Goal: Register for event/course

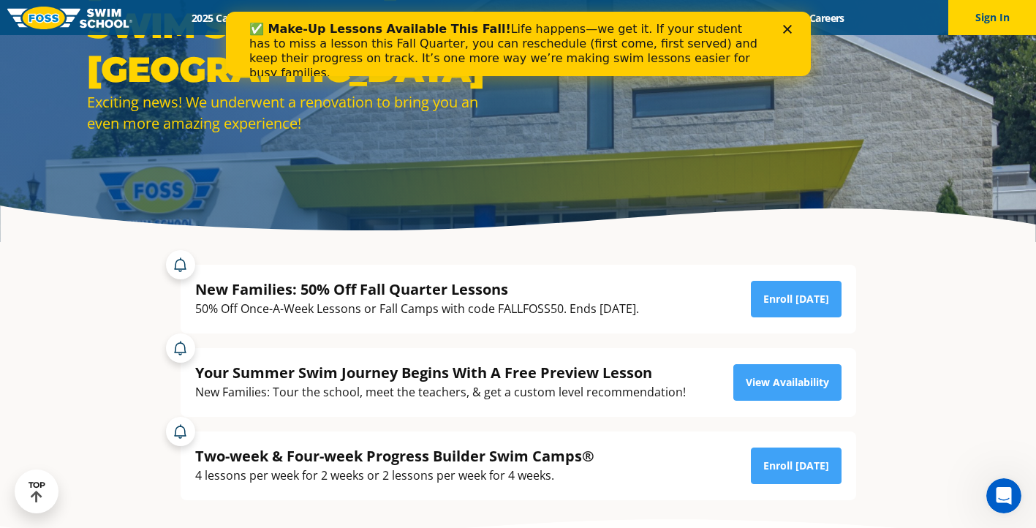
scroll to position [128, 0]
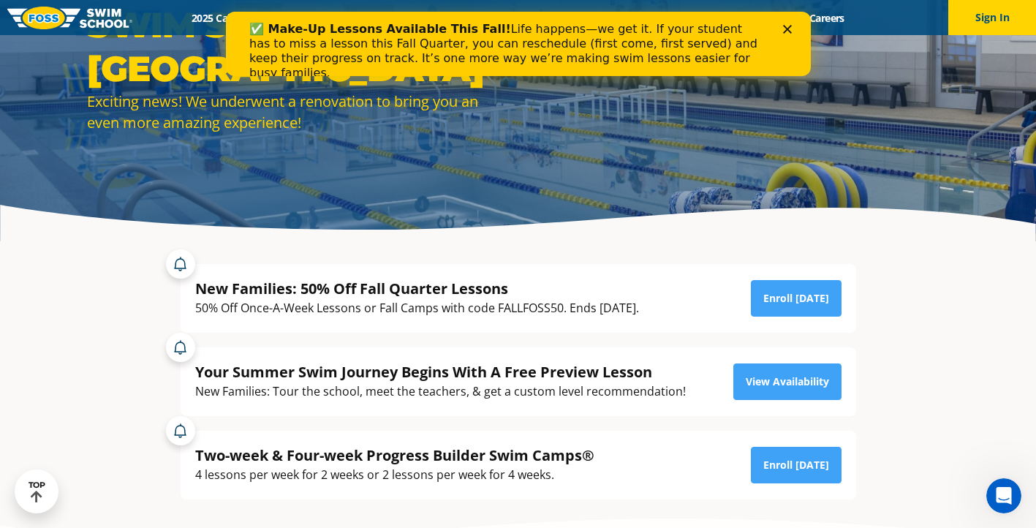
click at [786, 26] on icon "Close" at bounding box center [787, 29] width 9 height 9
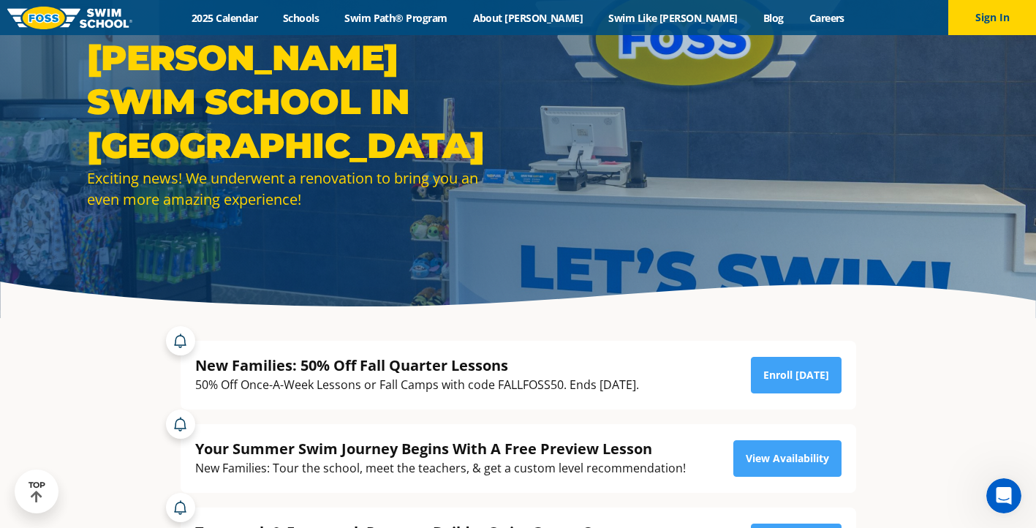
scroll to position [0, 0]
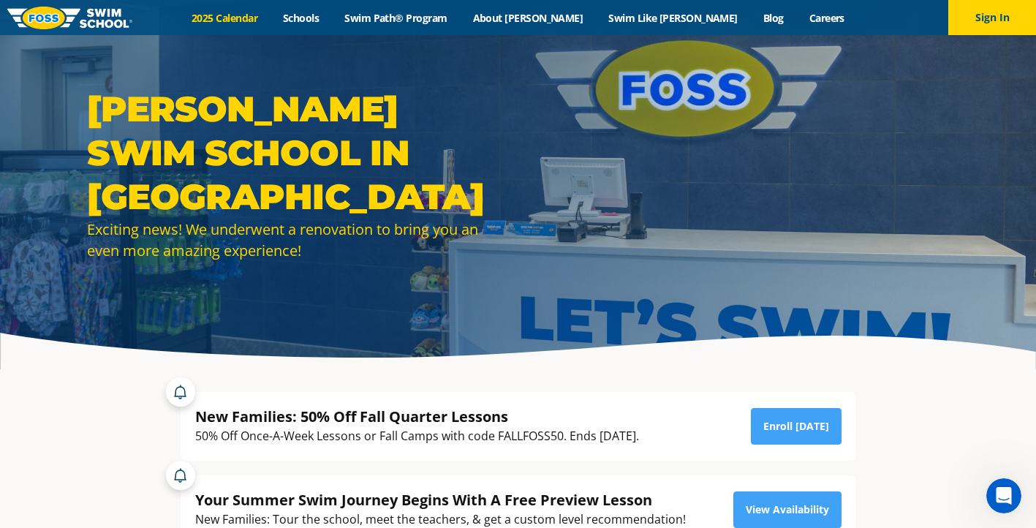
click at [271, 15] on link "2025 Calendar" at bounding box center [224, 18] width 91 height 14
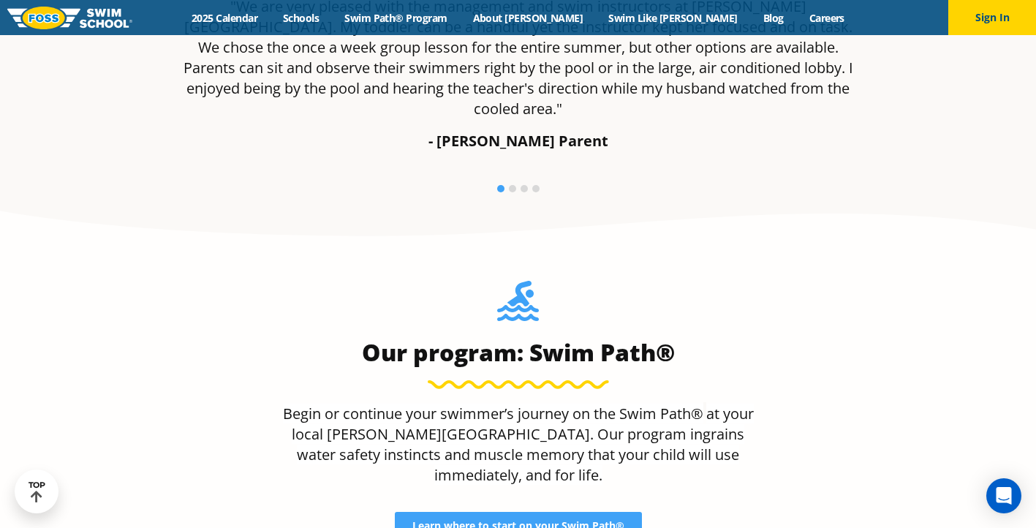
scroll to position [1090, 0]
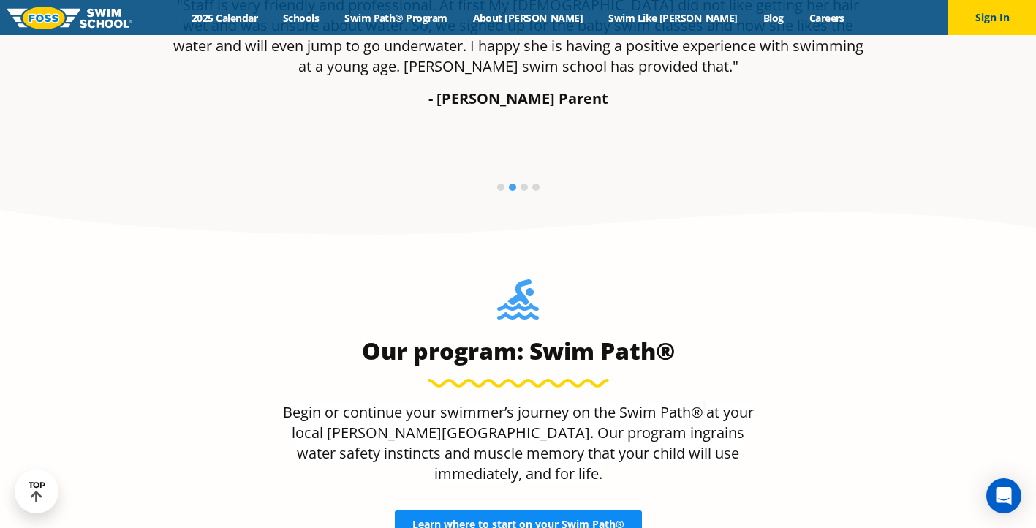
click at [558, 519] on span "Learn where to start on your Swim Path®" at bounding box center [519, 524] width 212 height 10
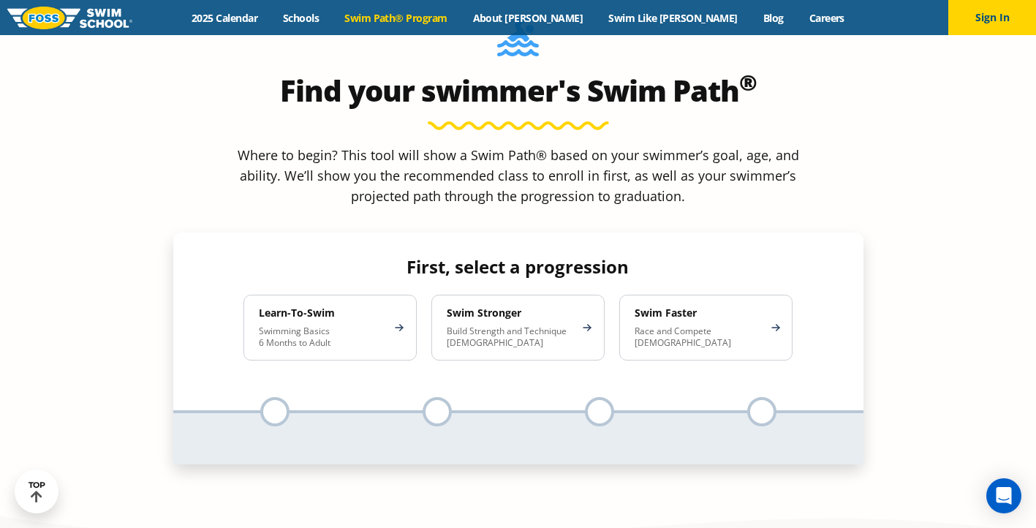
scroll to position [1343, 0]
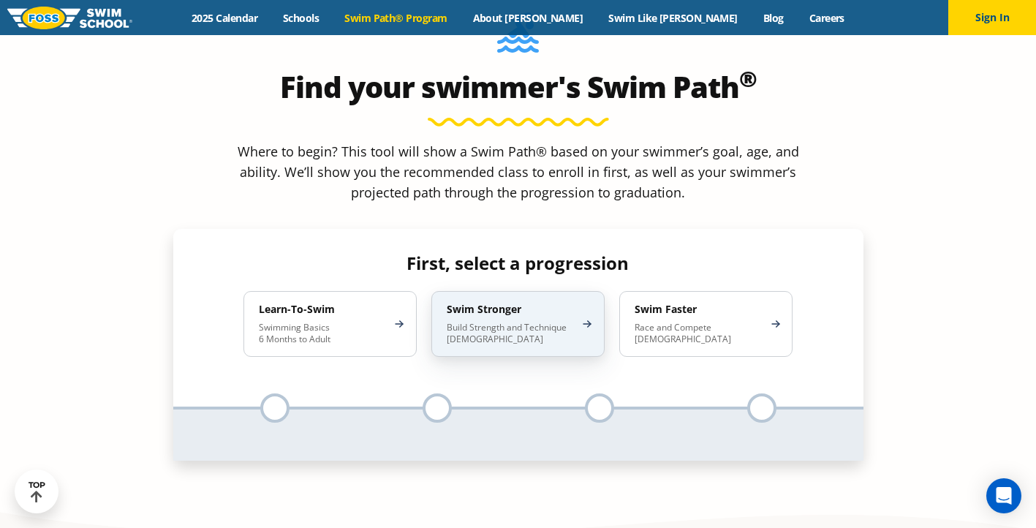
click at [583, 291] on div "Swim Stronger Build Strength and Technique [DEMOGRAPHIC_DATA]" at bounding box center [518, 324] width 173 height 66
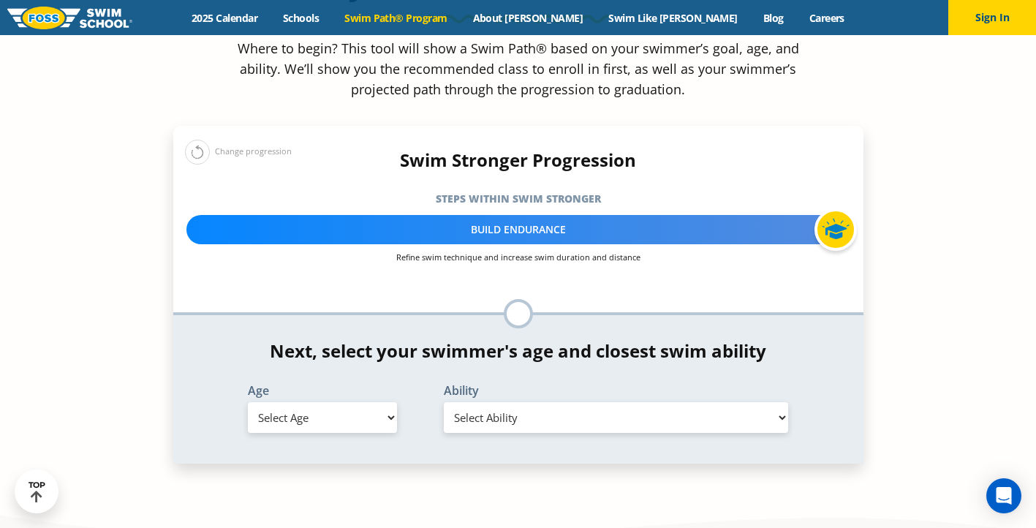
scroll to position [1463, 0]
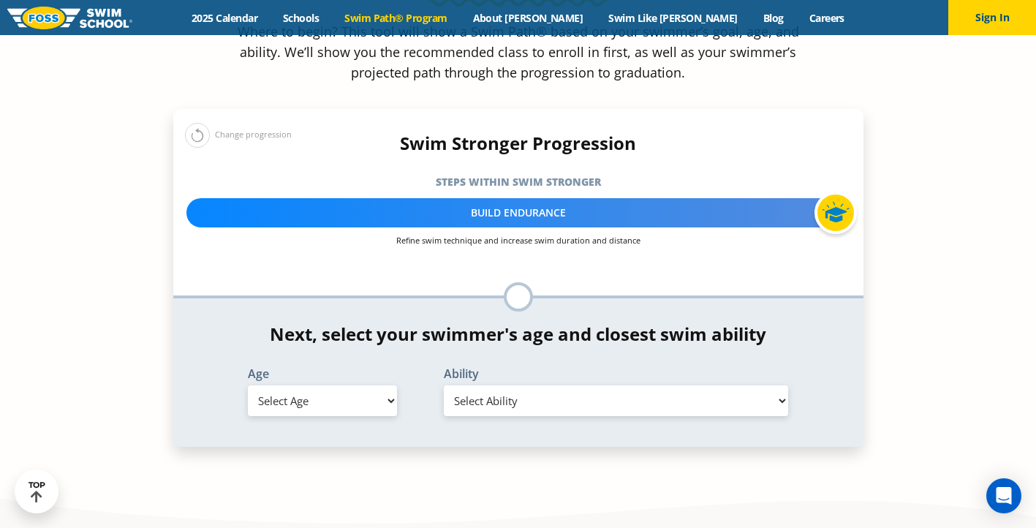
click at [383, 385] on select "Select Age [DEMOGRAPHIC_DATA] months - 1 year 1 year 2 years 3 years 4 years 5 …" at bounding box center [322, 400] width 149 height 31
select select "11-years-"
click at [596, 385] on select "Select Ability First in-water experience When in the water, reliant on a life j…" at bounding box center [616, 400] width 345 height 31
select select "11-years--able-to-swim-front-crawl-40-ft-backstroke-40-ft-and-breaststroke-15-f…"
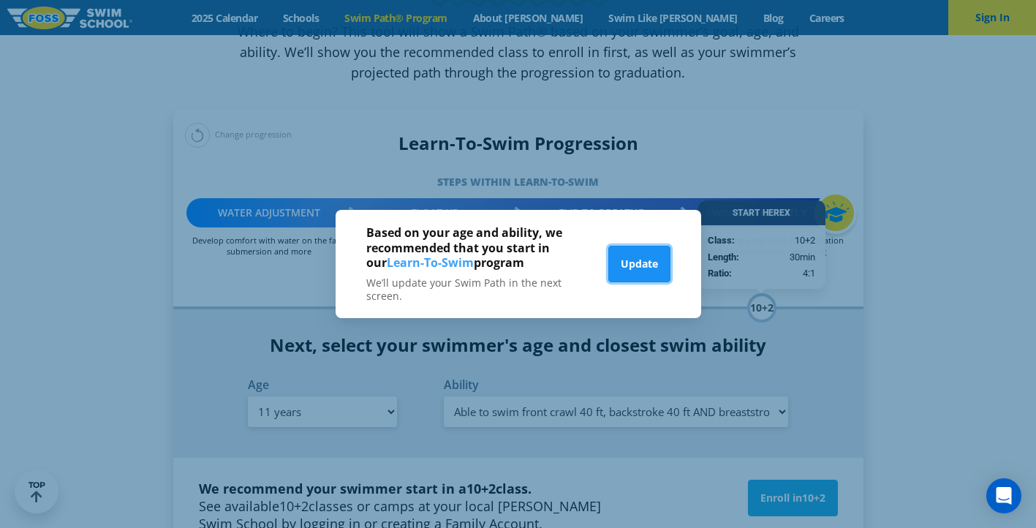
click at [653, 255] on button "Update" at bounding box center [640, 264] width 62 height 37
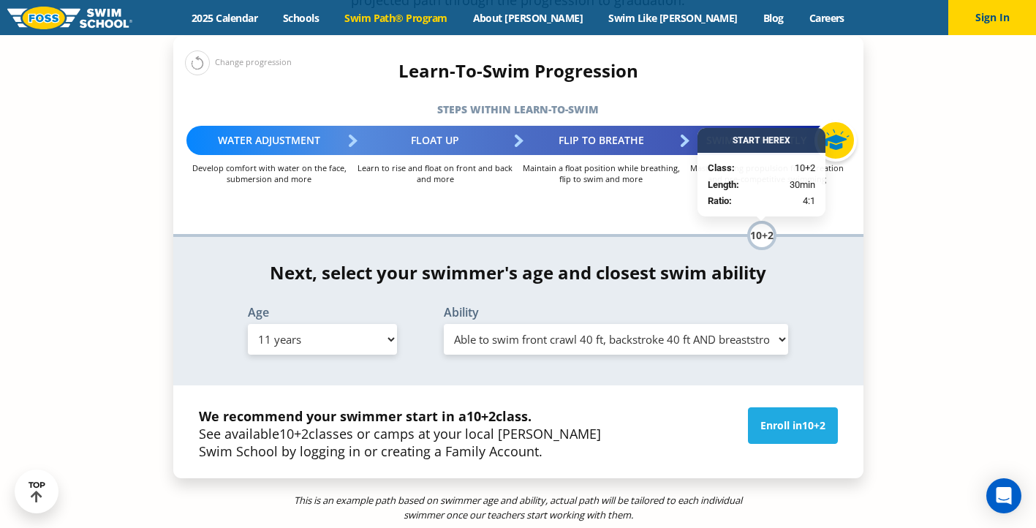
scroll to position [1545, 0]
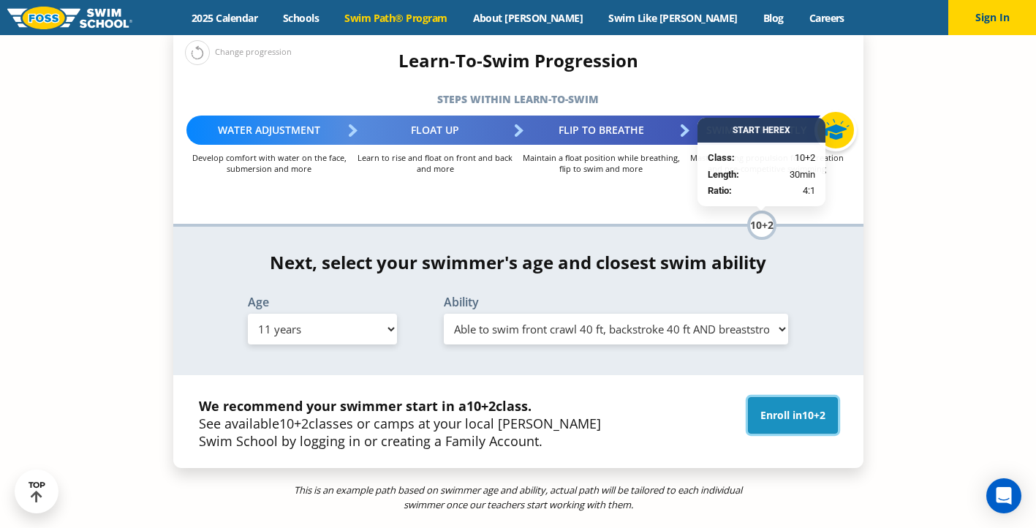
click at [783, 397] on link "Enroll in 10+2" at bounding box center [793, 415] width 90 height 37
